Goal: Transaction & Acquisition: Book appointment/travel/reservation

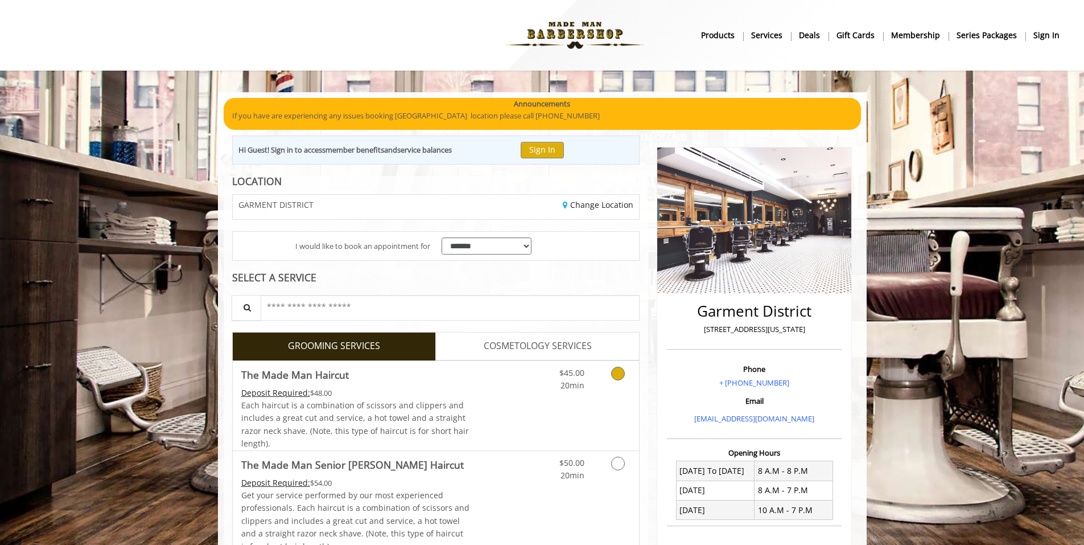
click at [616, 372] on icon "Grooming services" at bounding box center [618, 373] width 14 height 14
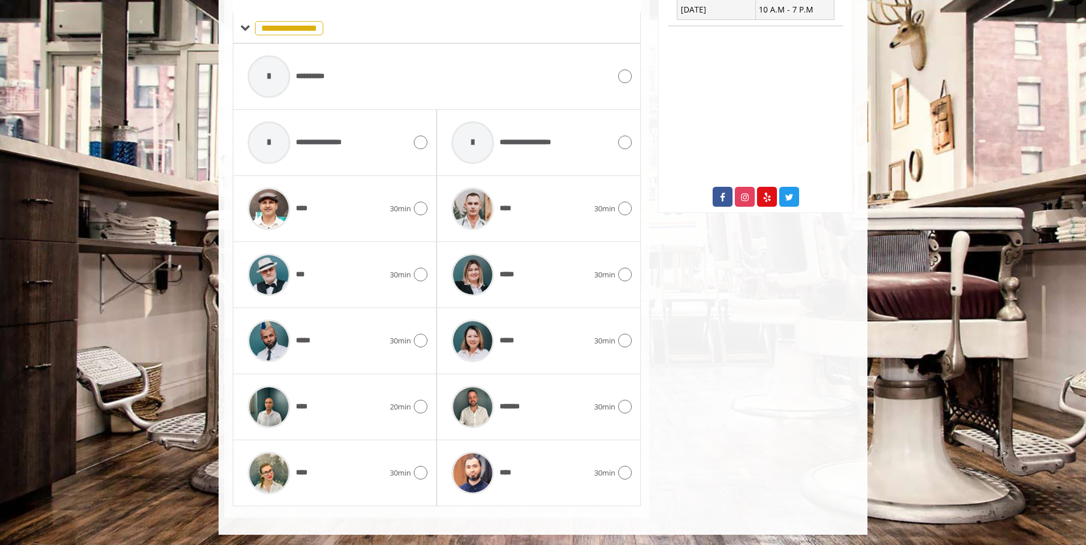
scroll to position [501, 0]
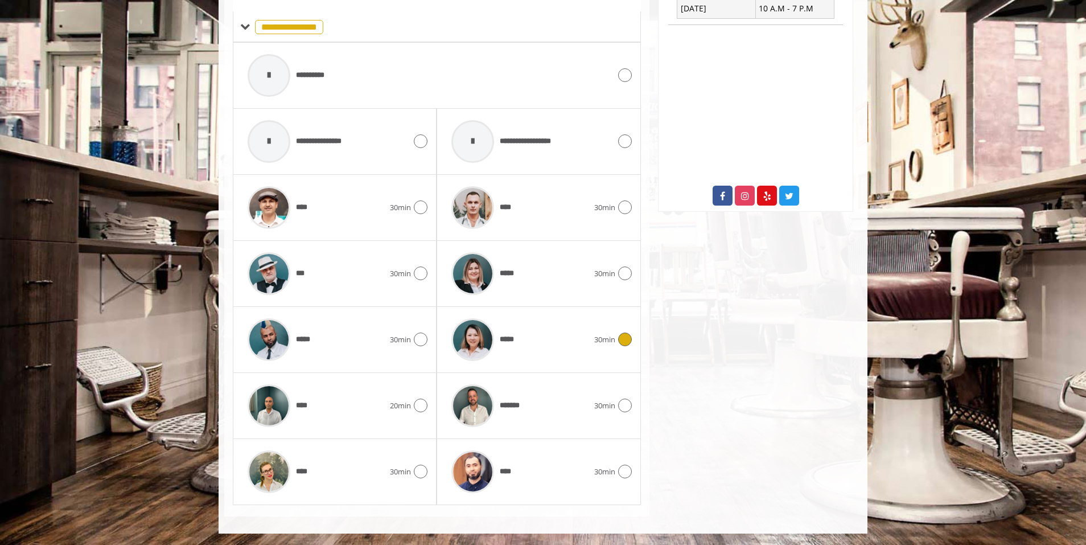
click at [623, 340] on icon at bounding box center [625, 339] width 14 height 14
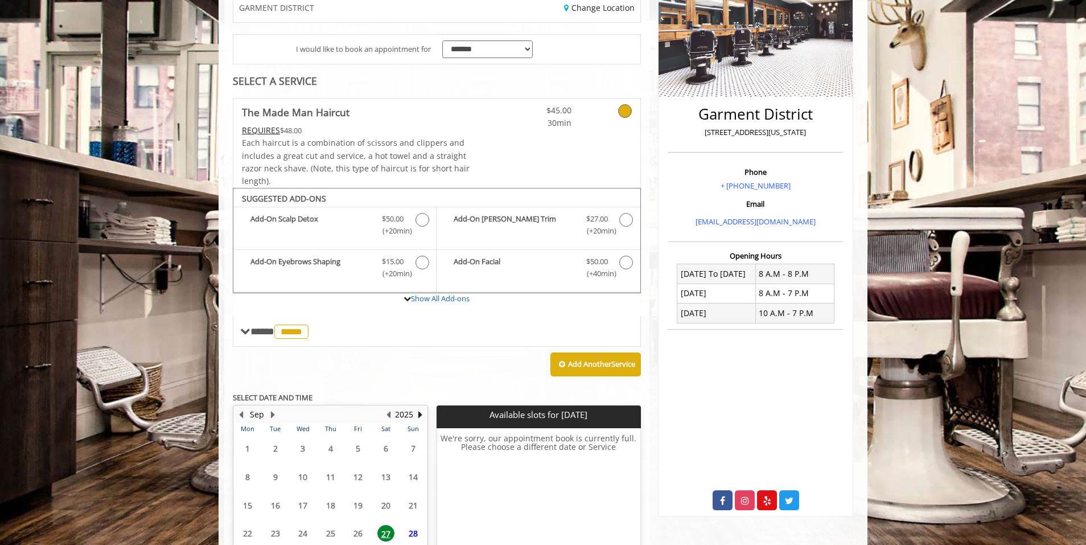
scroll to position [291, 0]
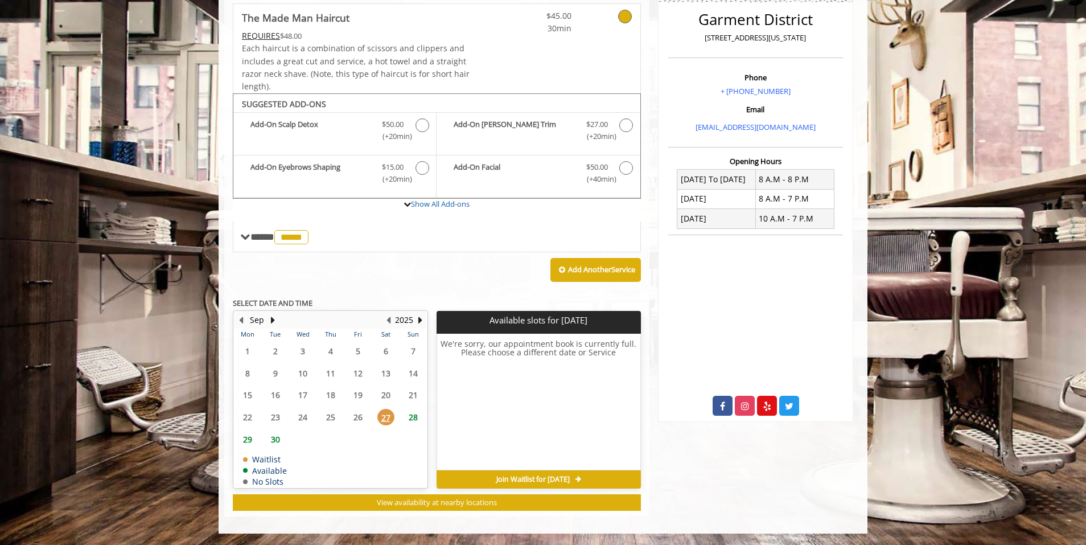
click at [411, 414] on span "28" at bounding box center [413, 417] width 17 height 17
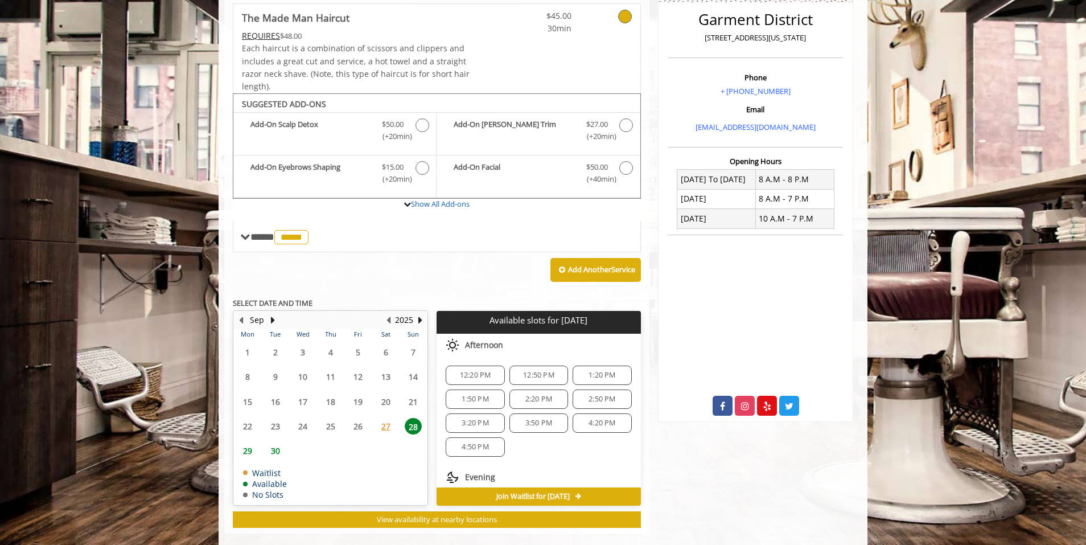
scroll to position [308, 0]
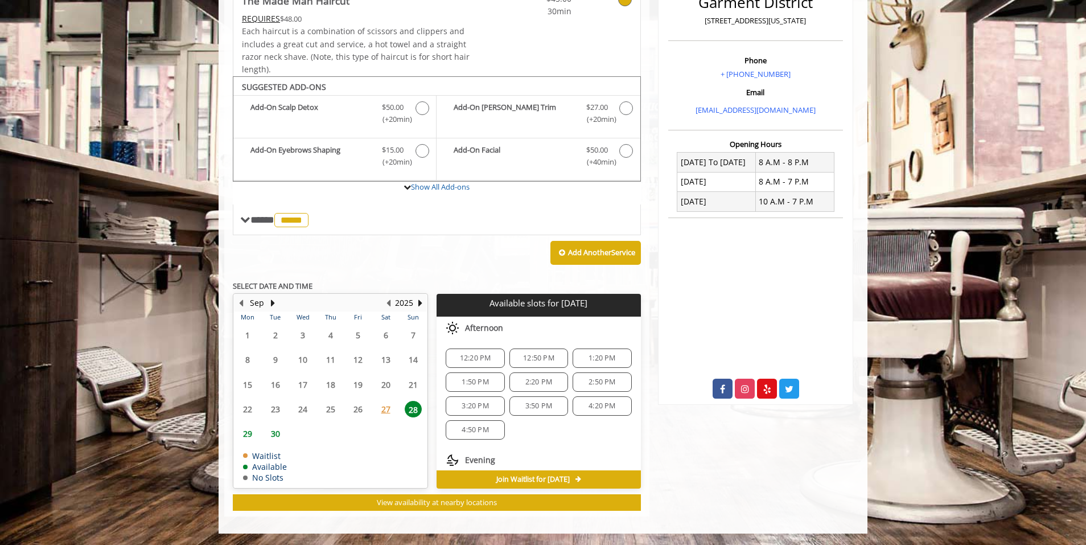
click at [463, 360] on span "12:20 PM" at bounding box center [475, 357] width 31 height 9
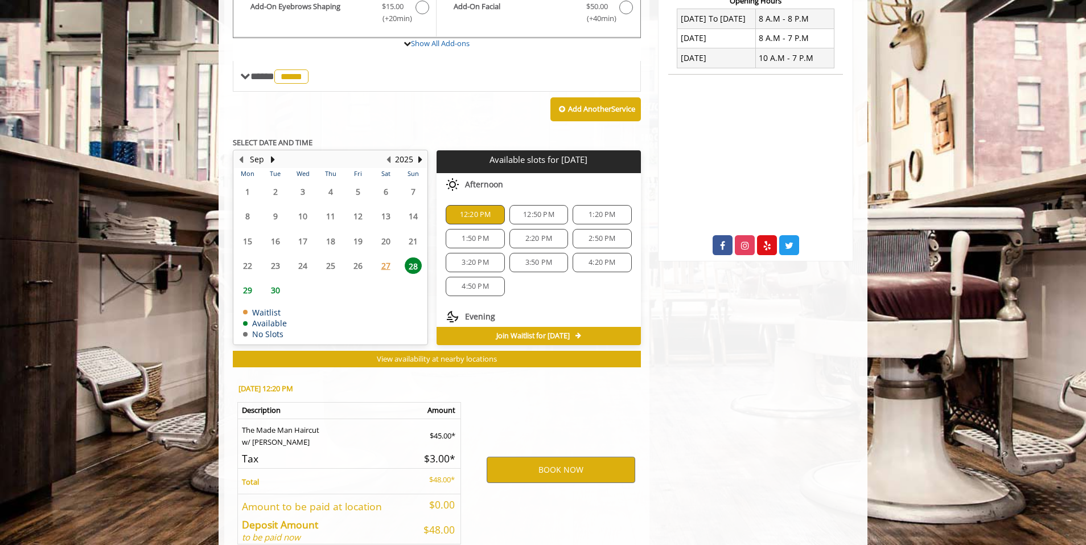
scroll to position [514, 0]
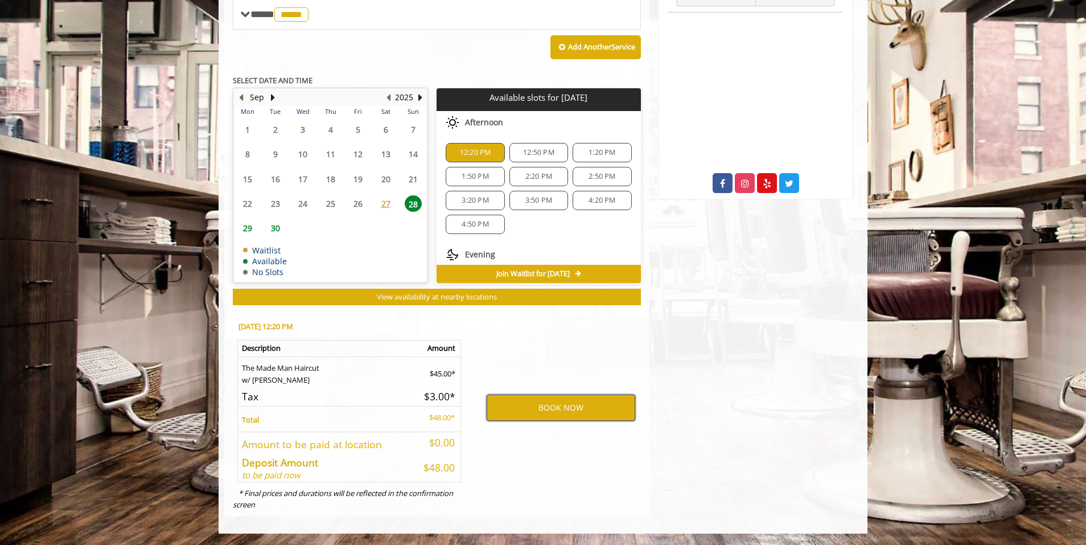
click at [575, 413] on button "BOOK NOW" at bounding box center [561, 407] width 149 height 26
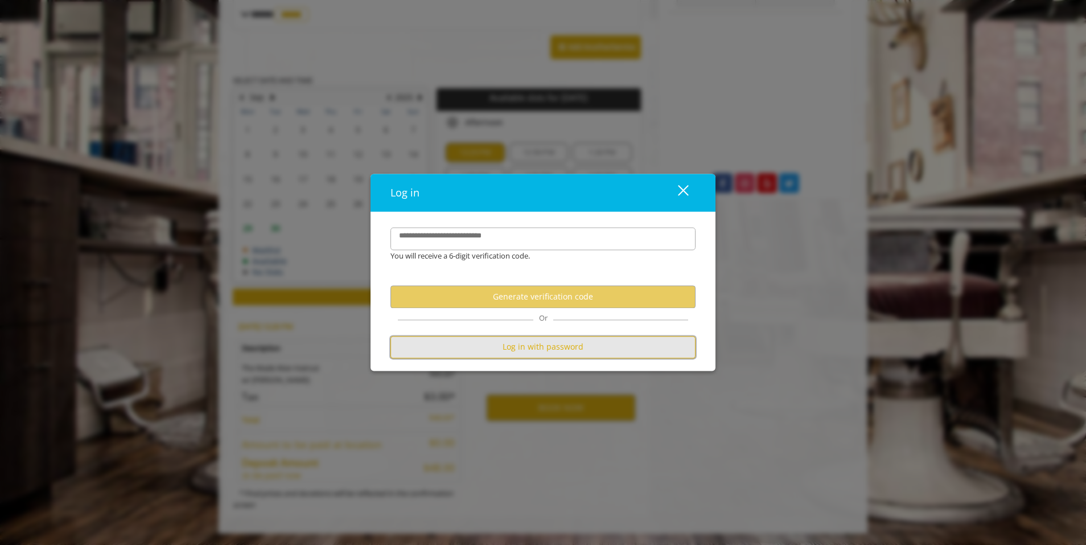
click at [558, 337] on button "Log in with password" at bounding box center [542, 347] width 305 height 22
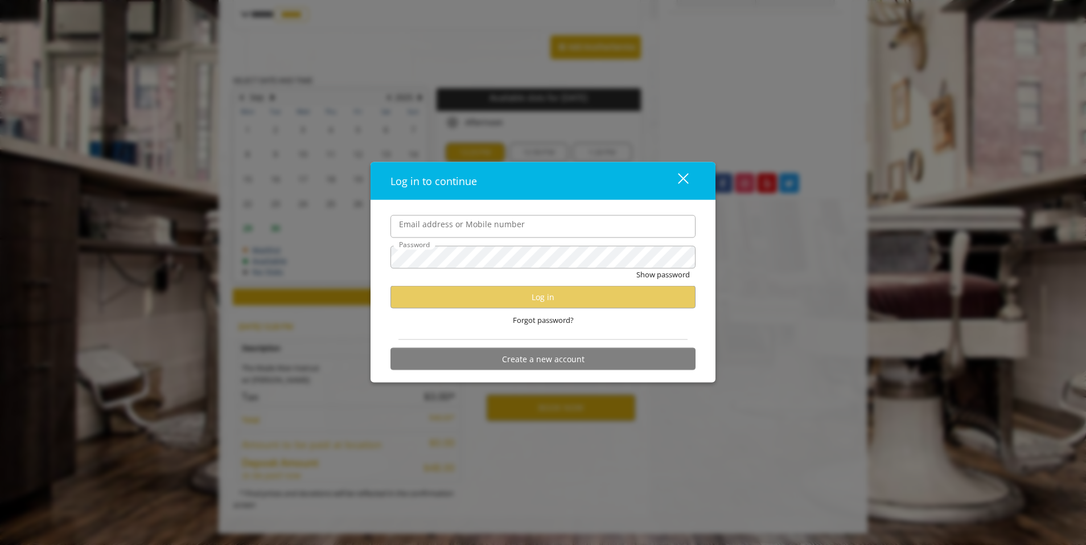
scroll to position [0, 0]
click at [457, 228] on input "Email address or Mobile number" at bounding box center [542, 226] width 305 height 23
click at [456, 231] on input "Email address or Mobile number" at bounding box center [542, 226] width 305 height 23
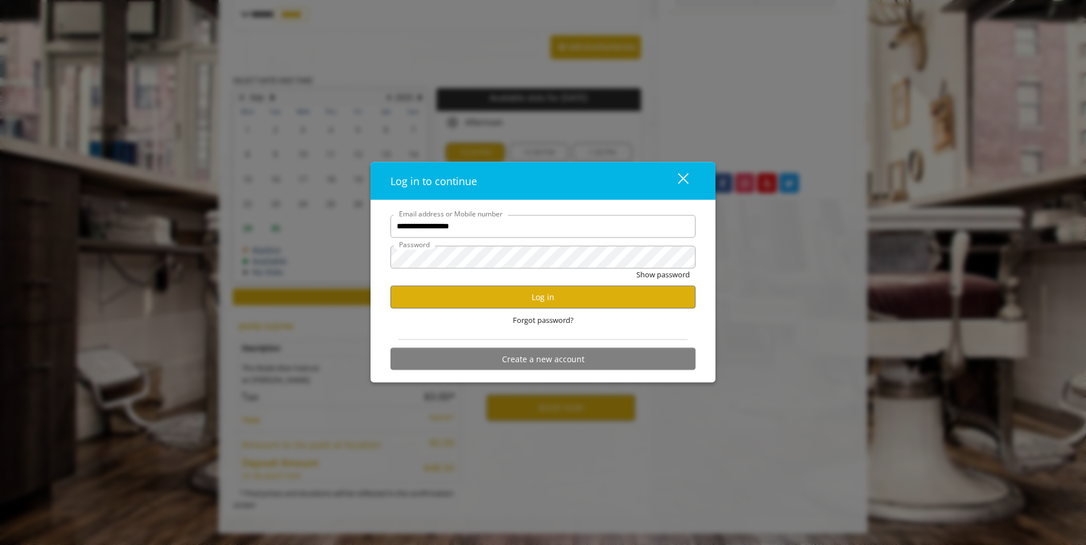
type input "**********"
click at [380, 249] on div "**********" at bounding box center [542, 291] width 345 height 183
click at [675, 288] on button "Log in" at bounding box center [542, 297] width 305 height 22
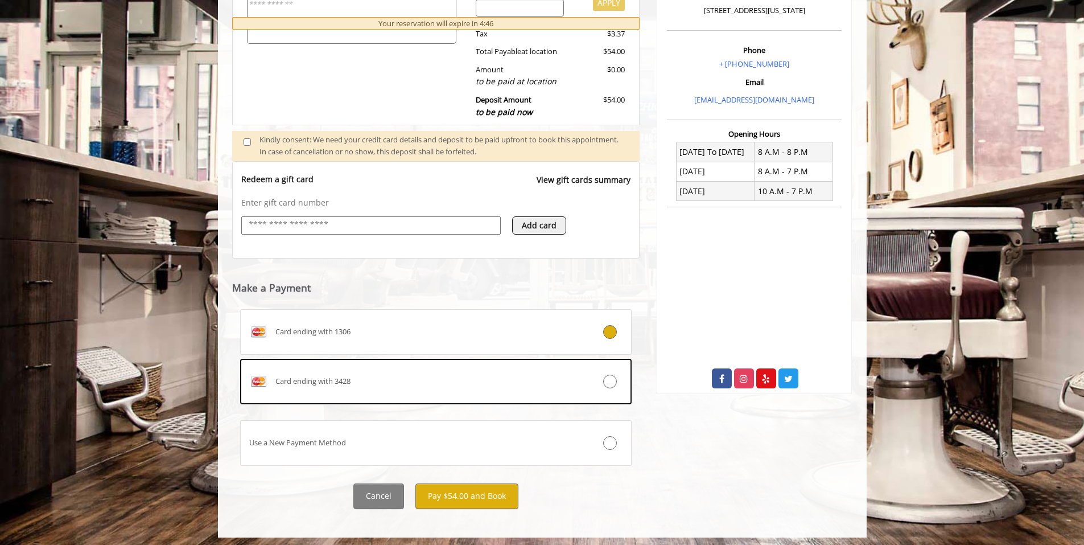
scroll to position [323, 0]
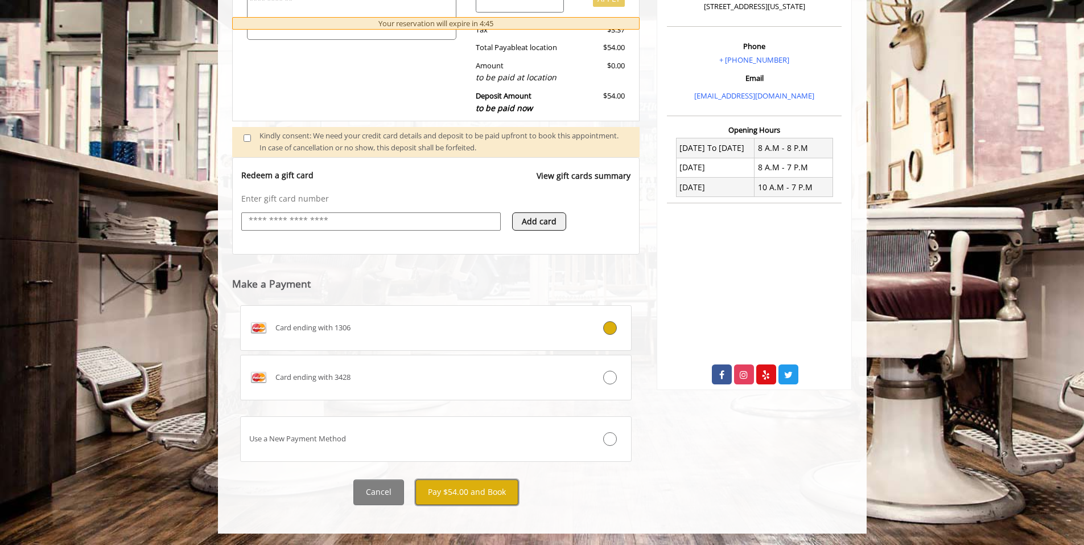
click at [468, 494] on button "Pay $54.00 and Book" at bounding box center [466, 492] width 103 height 26
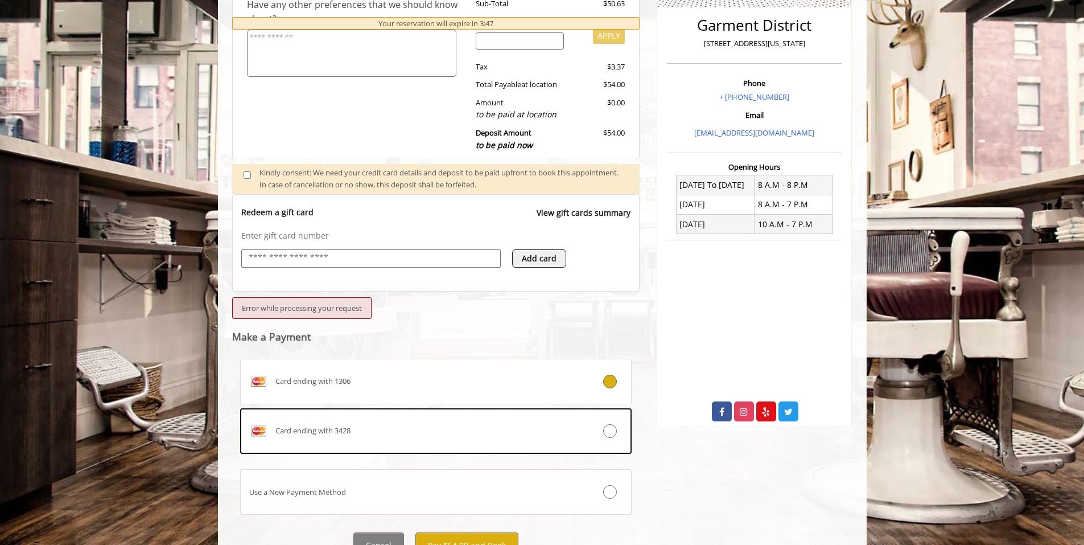
scroll to position [339, 0]
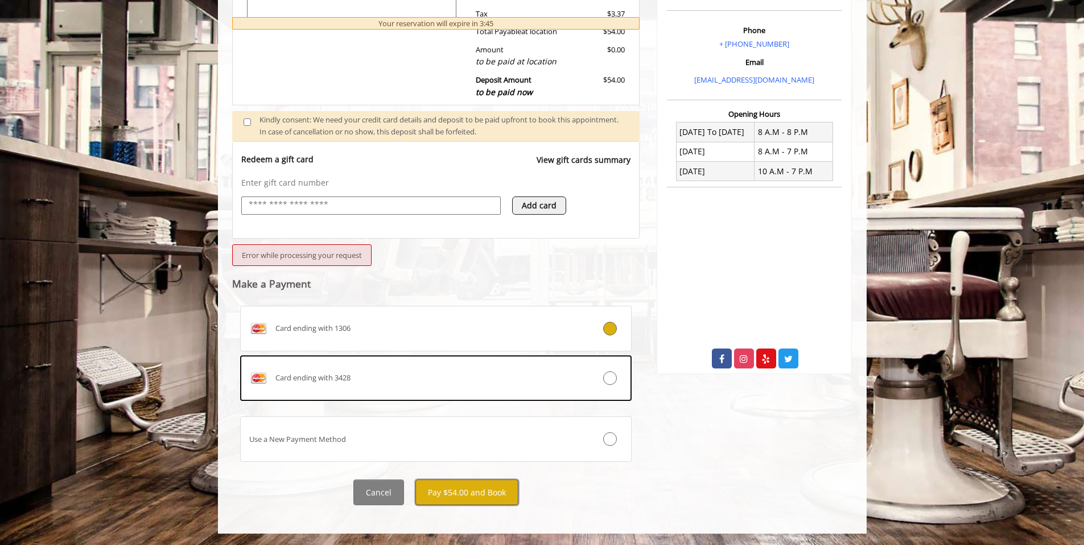
click at [466, 487] on button "Pay $54.00 and Book" at bounding box center [466, 492] width 103 height 26
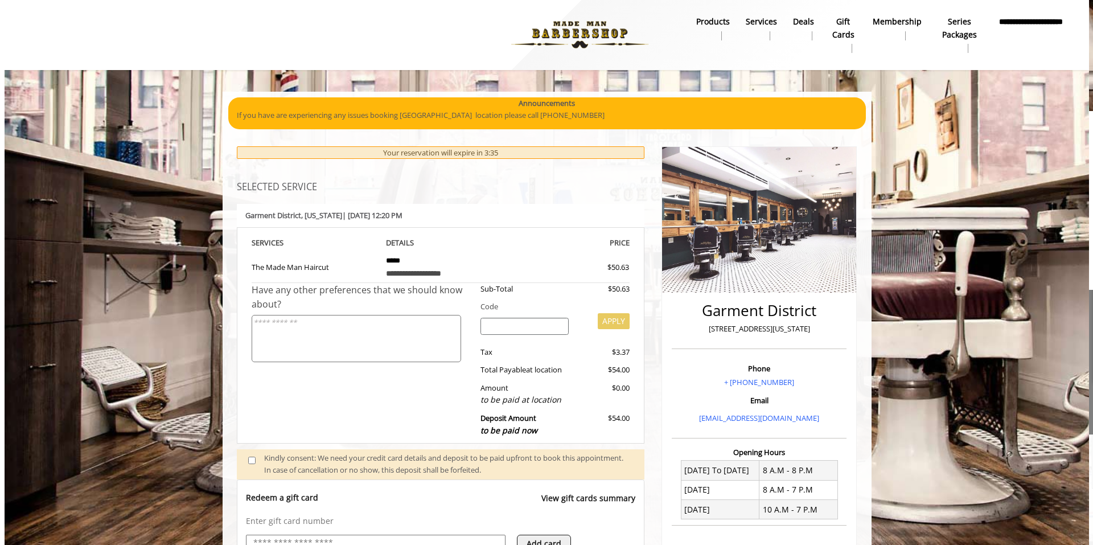
scroll to position [0, 0]
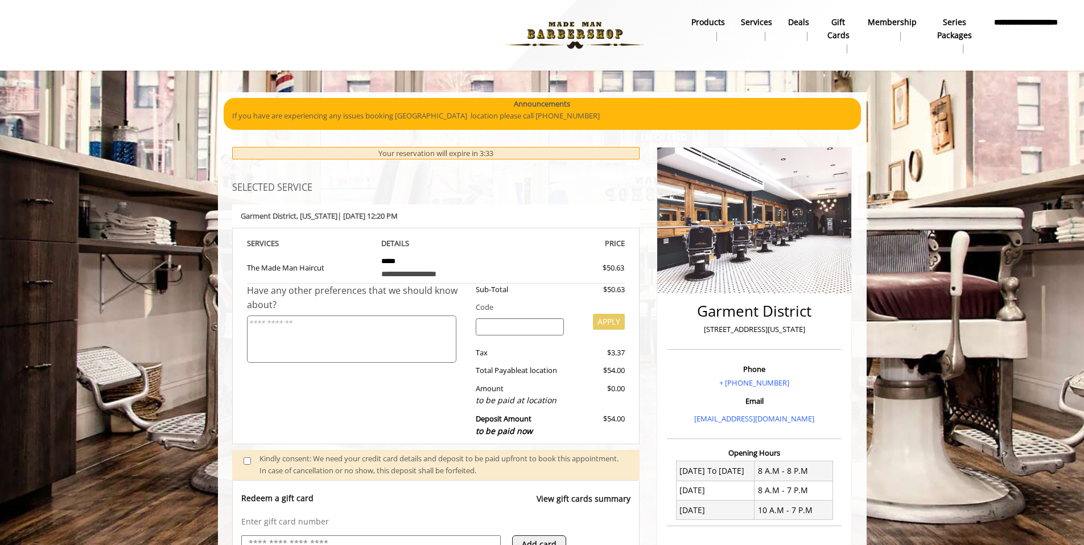
click at [1028, 27] on b "**********" at bounding box center [1025, 29] width 67 height 26
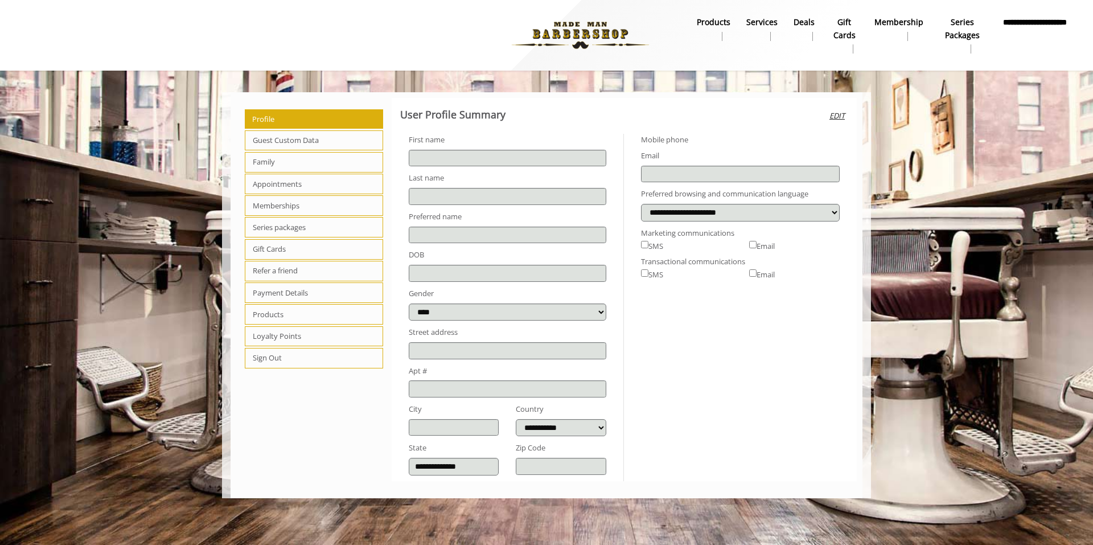
type input "**********"
select select
select select "***"
type input "**********"
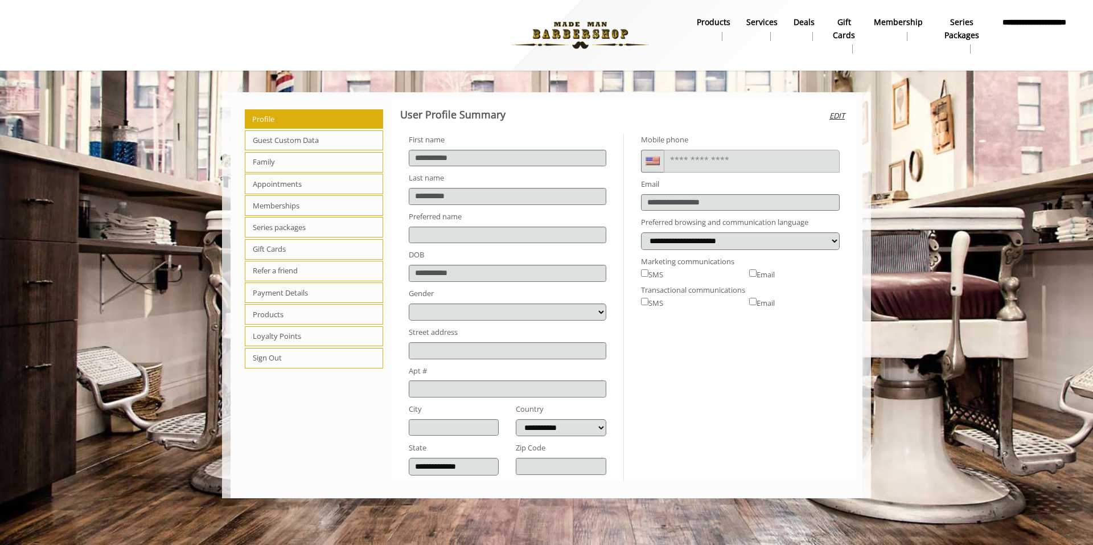
click at [278, 167] on span "Family" at bounding box center [314, 162] width 138 height 20
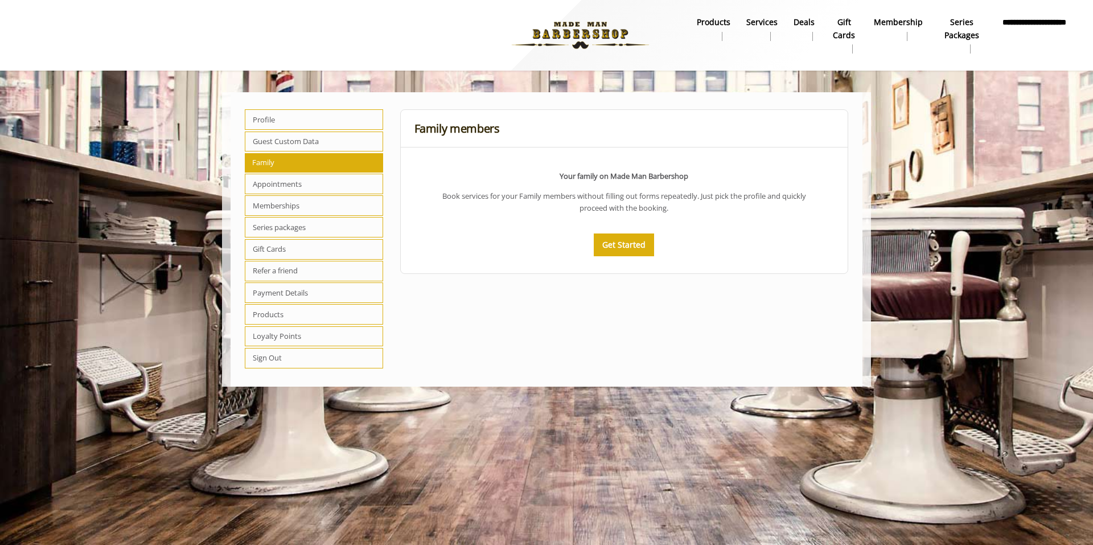
click at [311, 291] on span "Payment Details" at bounding box center [314, 292] width 138 height 20
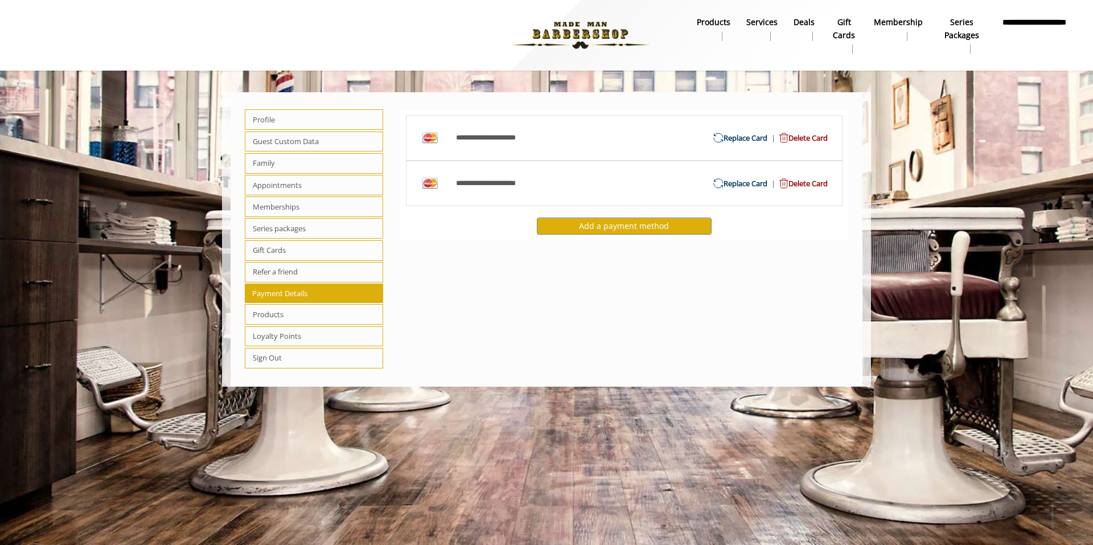
click at [304, 310] on span "Products" at bounding box center [314, 314] width 138 height 20
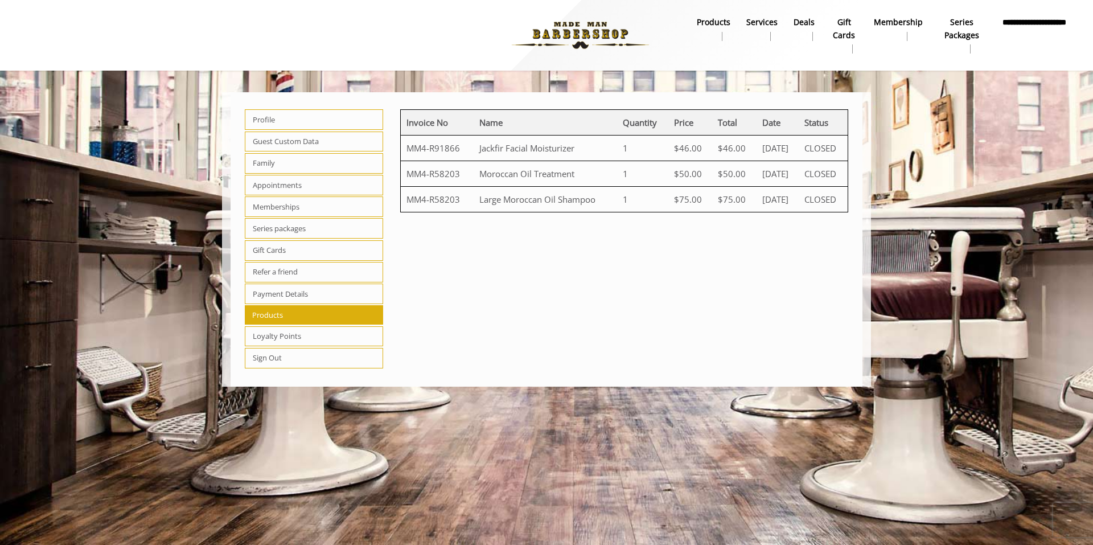
click at [295, 125] on span "Profile" at bounding box center [314, 119] width 138 height 20
select select "***"
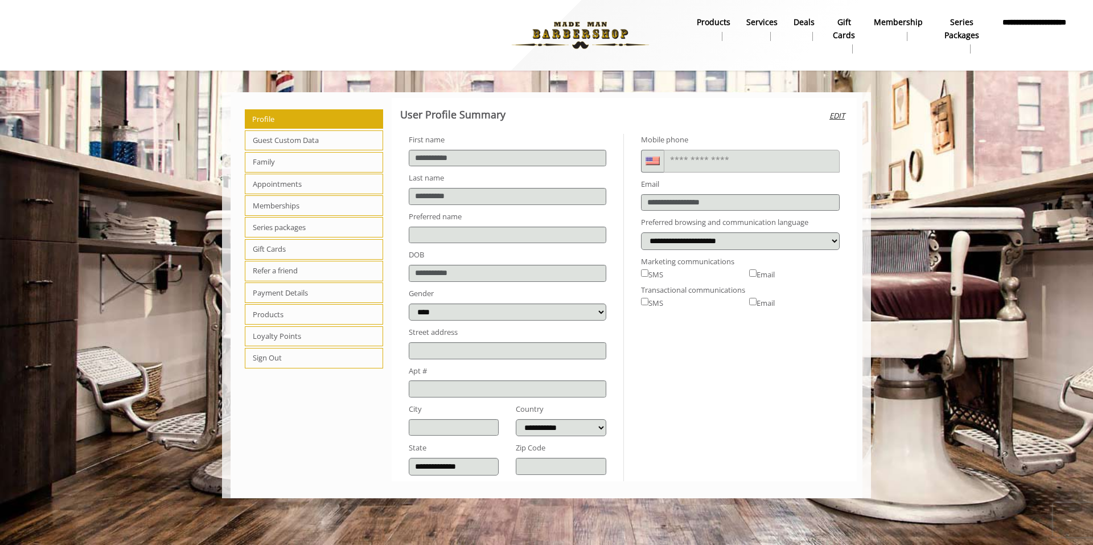
click at [965, 30] on b "Series packages" at bounding box center [961, 29] width 46 height 26
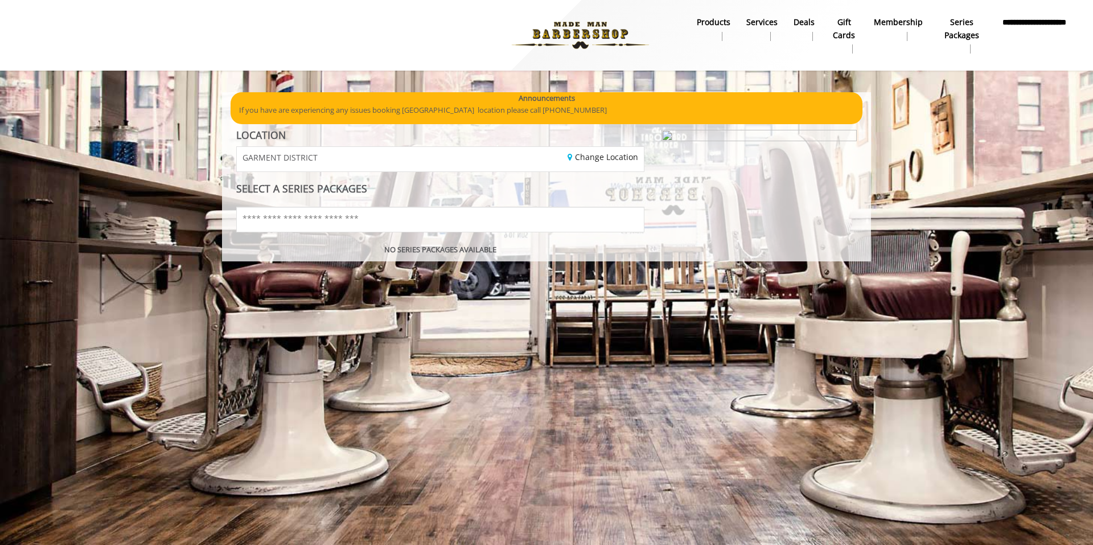
click at [696, 24] on b "products" at bounding box center [713, 22] width 34 height 13
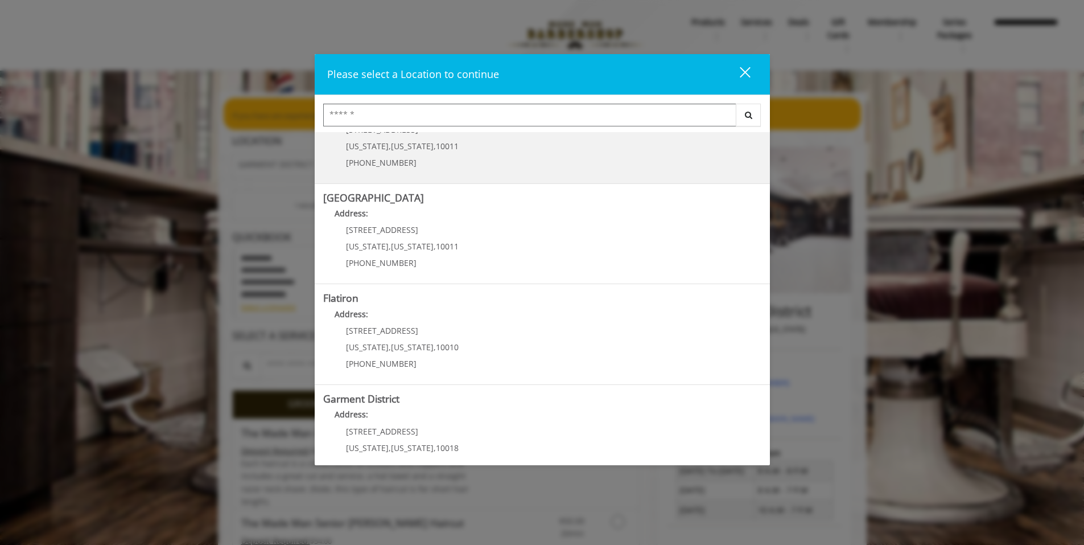
scroll to position [176, 0]
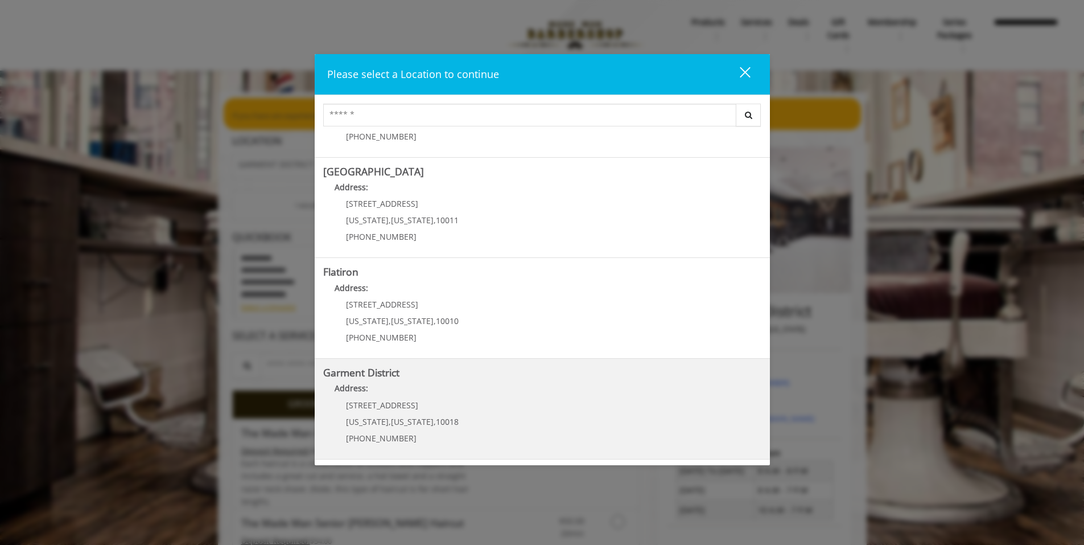
click at [393, 381] on District "Garment District Address: 1400 Broadway New York , New York , 10018 (212) 997-4…" at bounding box center [542, 408] width 438 height 83
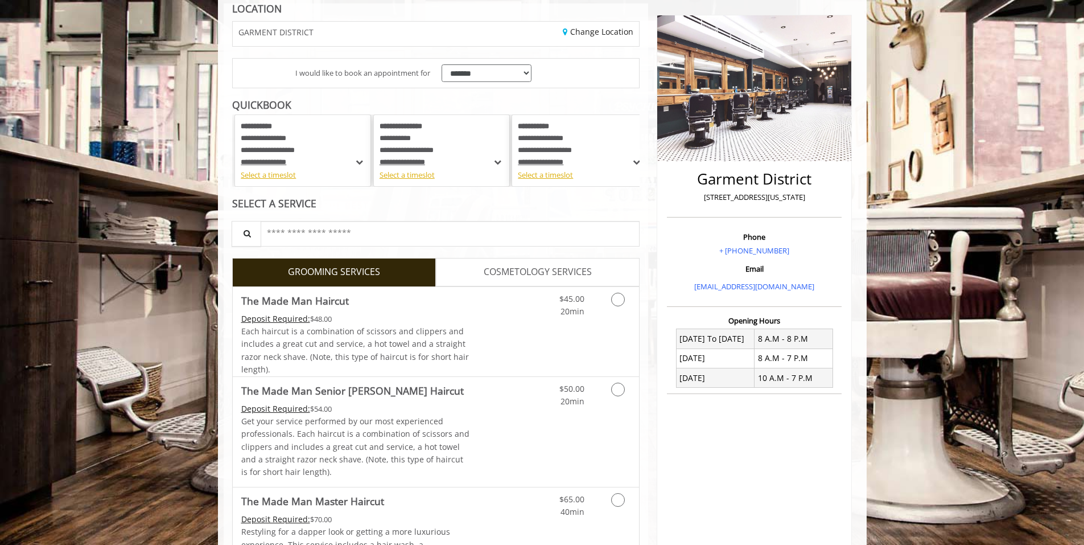
scroll to position [133, 0]
click at [622, 306] on icon "Grooming services" at bounding box center [618, 299] width 14 height 14
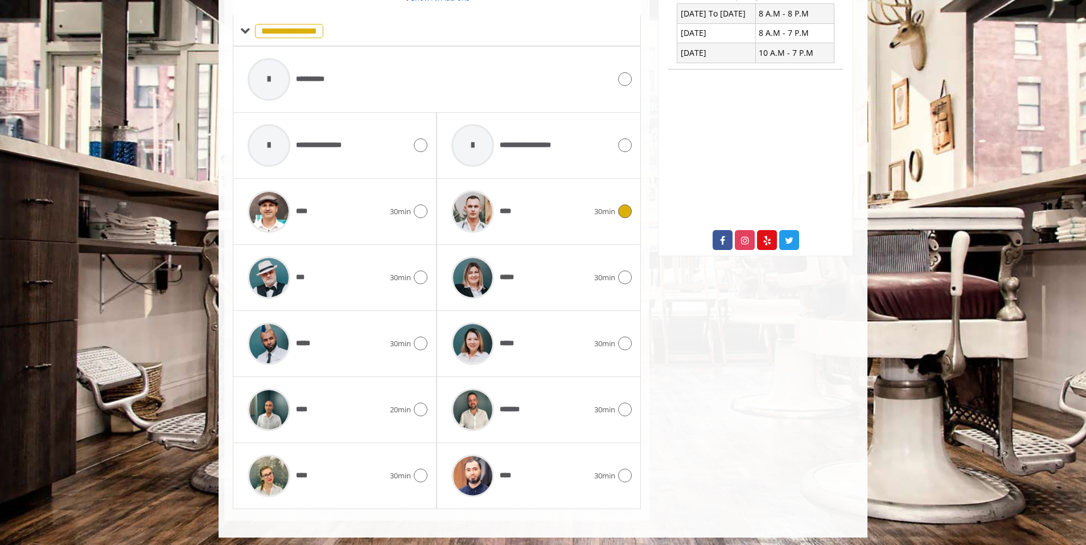
scroll to position [461, 0]
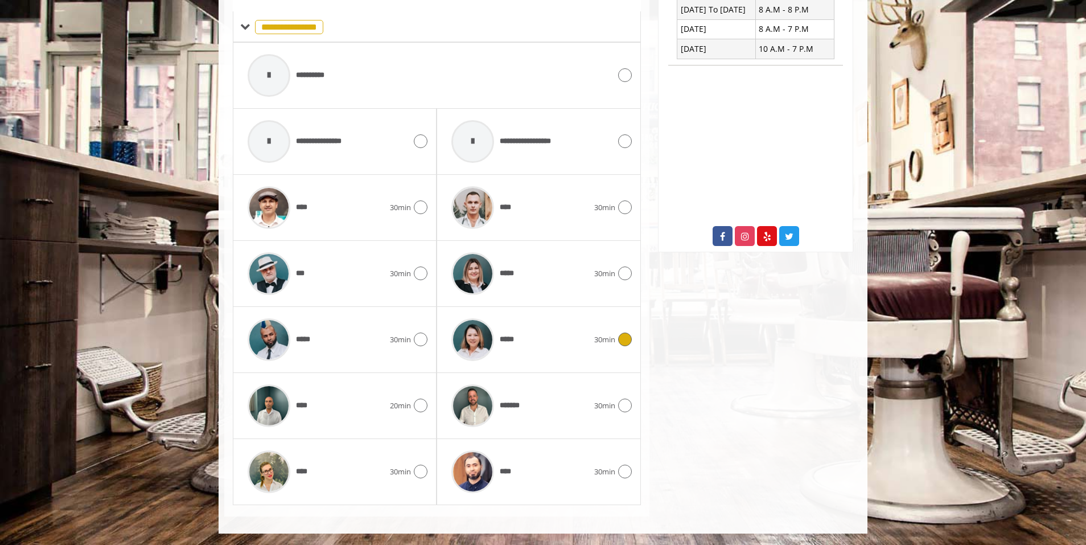
click at [623, 335] on icon at bounding box center [625, 339] width 14 height 14
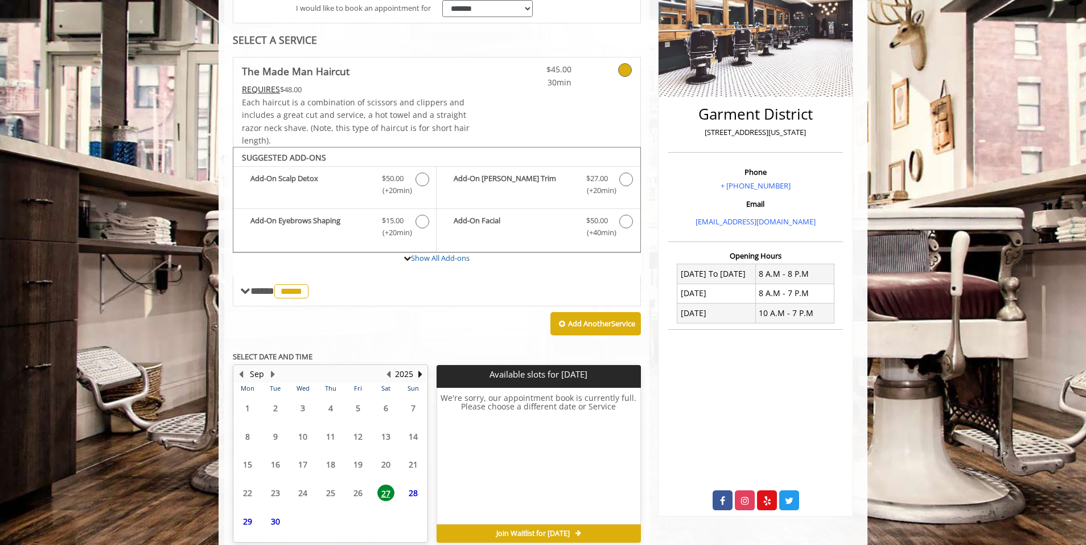
scroll to position [250, 0]
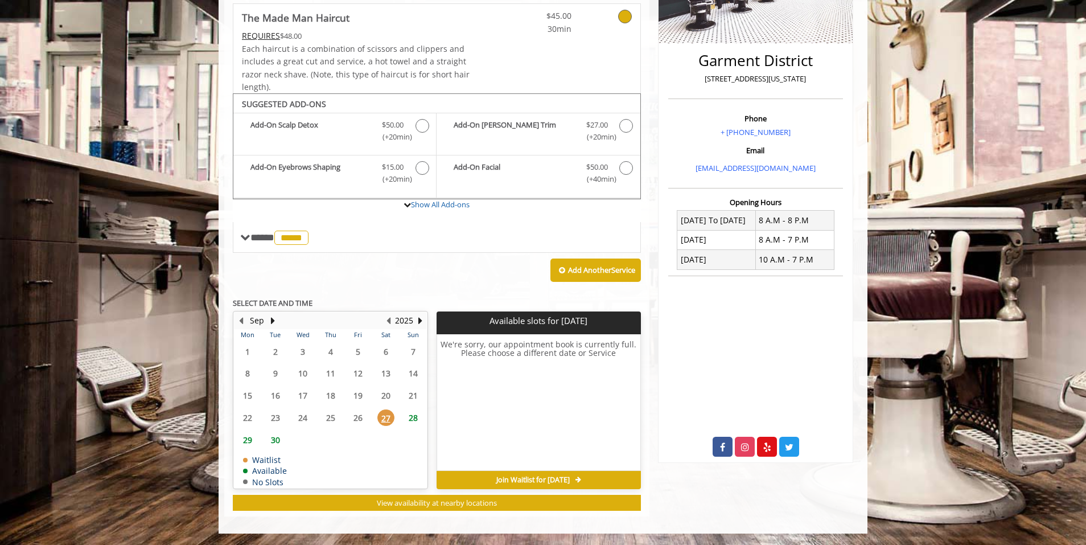
click at [409, 418] on span "28" at bounding box center [413, 417] width 17 height 17
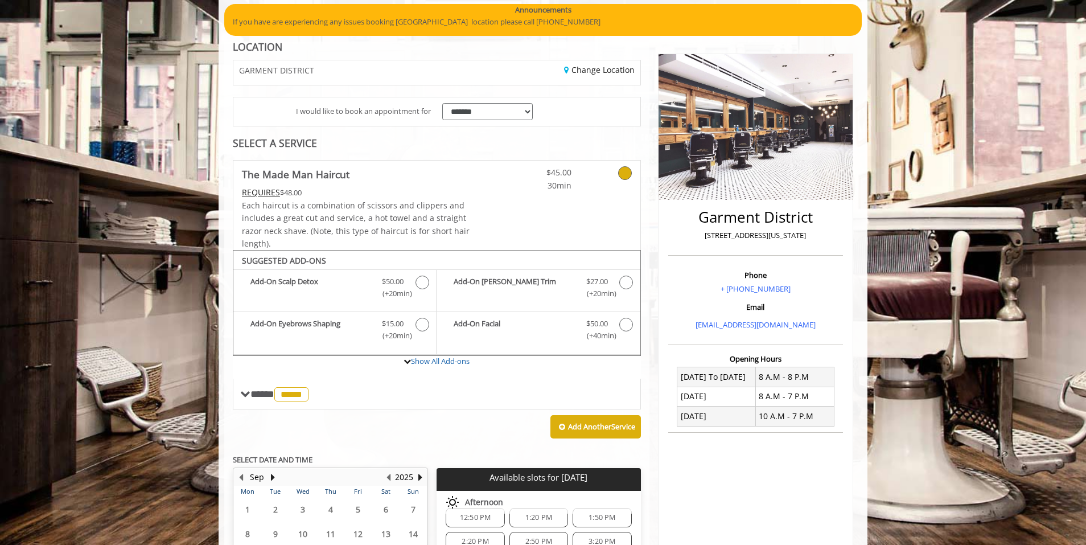
scroll to position [0, 0]
